Goal: Transaction & Acquisition: Purchase product/service

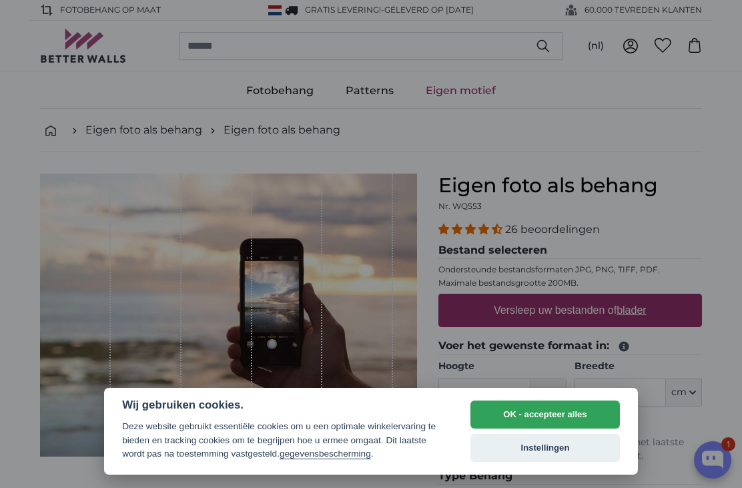
click at [565, 409] on button "OK - accepteer alles" at bounding box center [546, 415] width 150 height 28
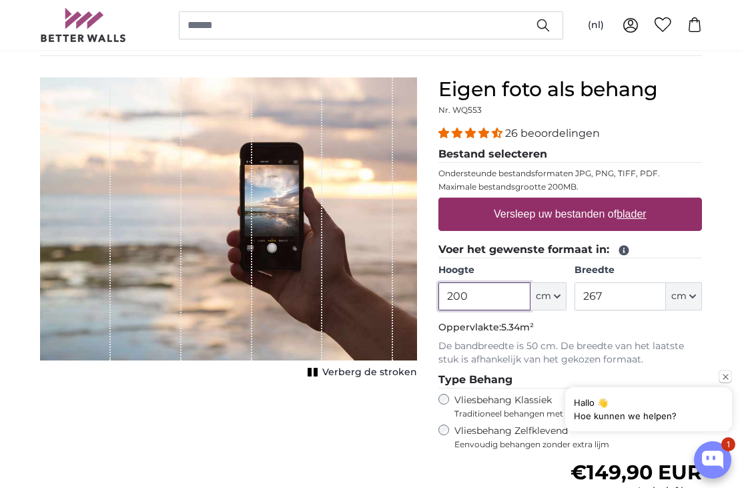
click at [489, 295] on input "200" at bounding box center [484, 296] width 91 height 28
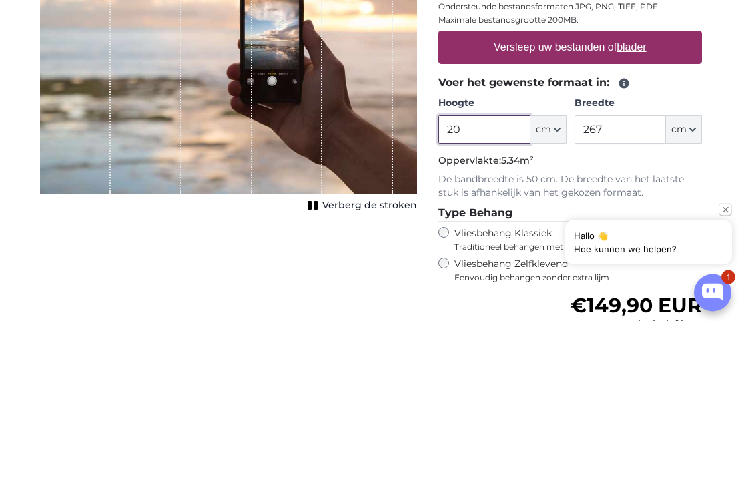
type input "2"
type input "370"
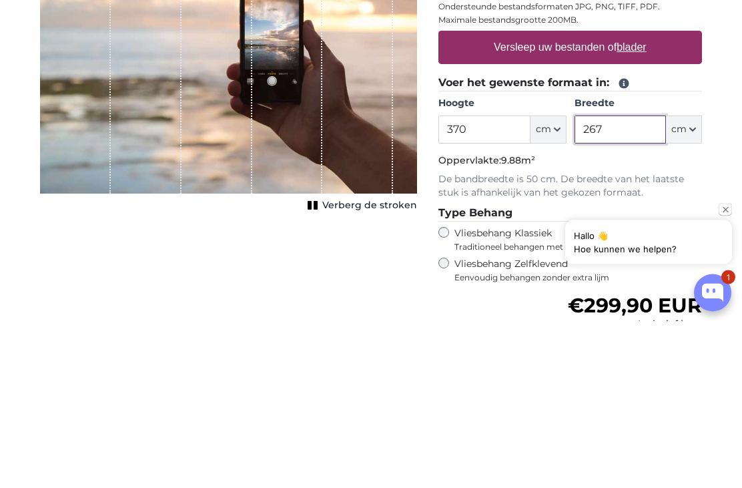
click at [613, 283] on input "267" at bounding box center [620, 297] width 91 height 28
type input "265"
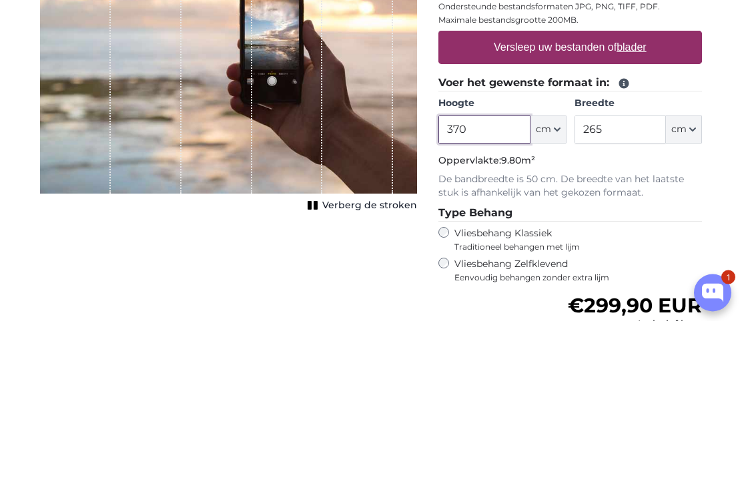
click at [487, 283] on input "370" at bounding box center [484, 297] width 91 height 28
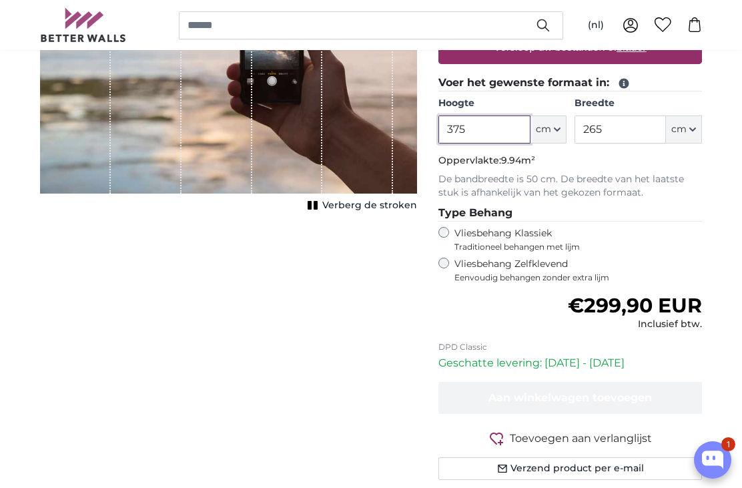
type input "375"
click at [439, 270] on div "Vliesbehang Zelfklevend Eenvoudig behangen zonder extra lijm" at bounding box center [571, 270] width 264 height 25
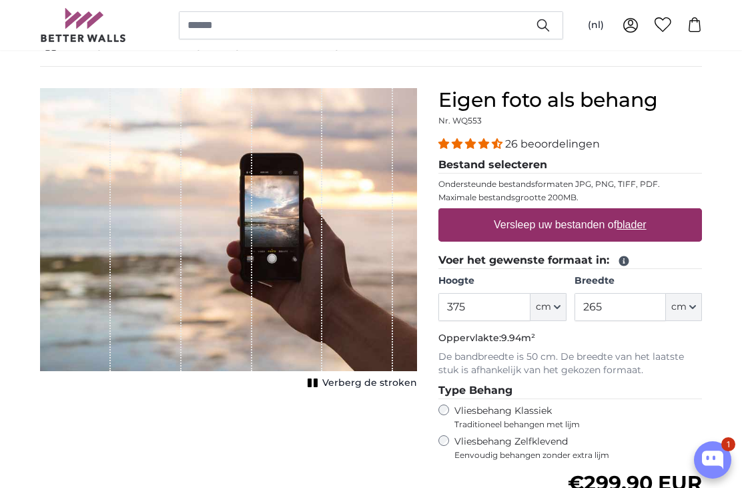
scroll to position [79, 0]
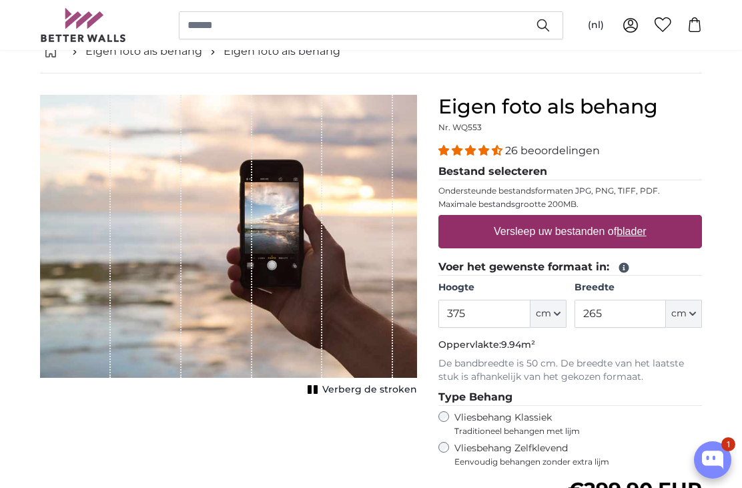
click at [577, 234] on label "Versleep uw bestanden of blader" at bounding box center [571, 231] width 164 height 27
click at [577, 219] on input "Versleep uw bestanden of blader" at bounding box center [571, 217] width 264 height 4
type input "**********"
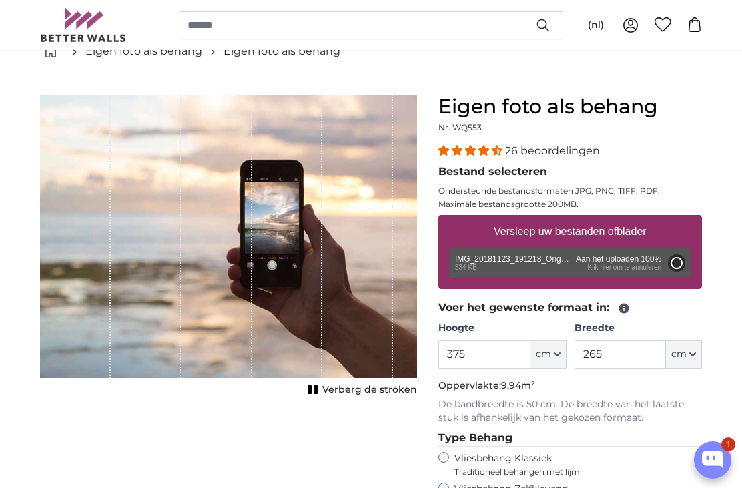
type input "194"
type input "345.3"
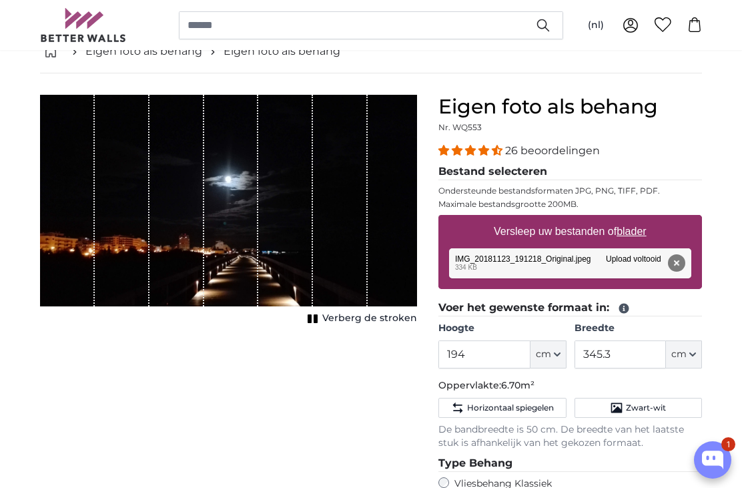
click at [411, 322] on span "Verberg de stroken" at bounding box center [369, 318] width 95 height 13
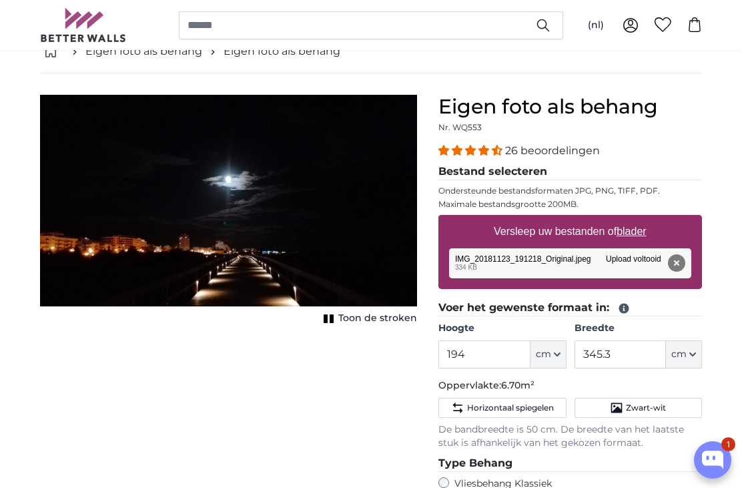
click at [403, 320] on span "Toon de stroken" at bounding box center [377, 318] width 79 height 13
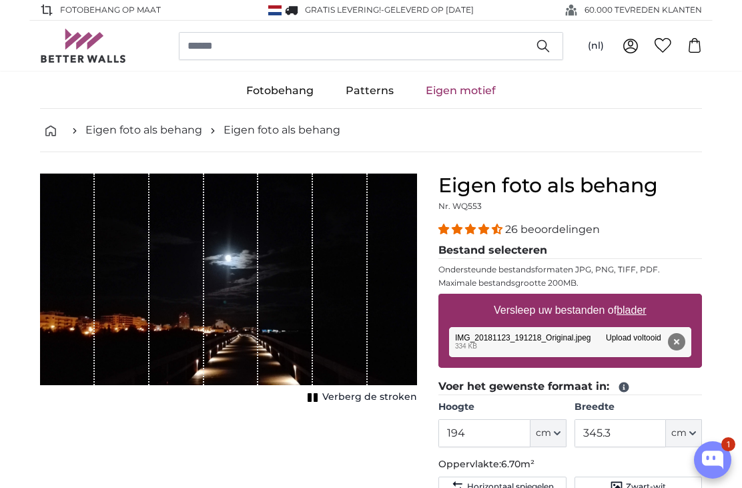
click at [298, 90] on link "Fotobehang" at bounding box center [279, 90] width 99 height 35
